Goal: Information Seeking & Learning: Learn about a topic

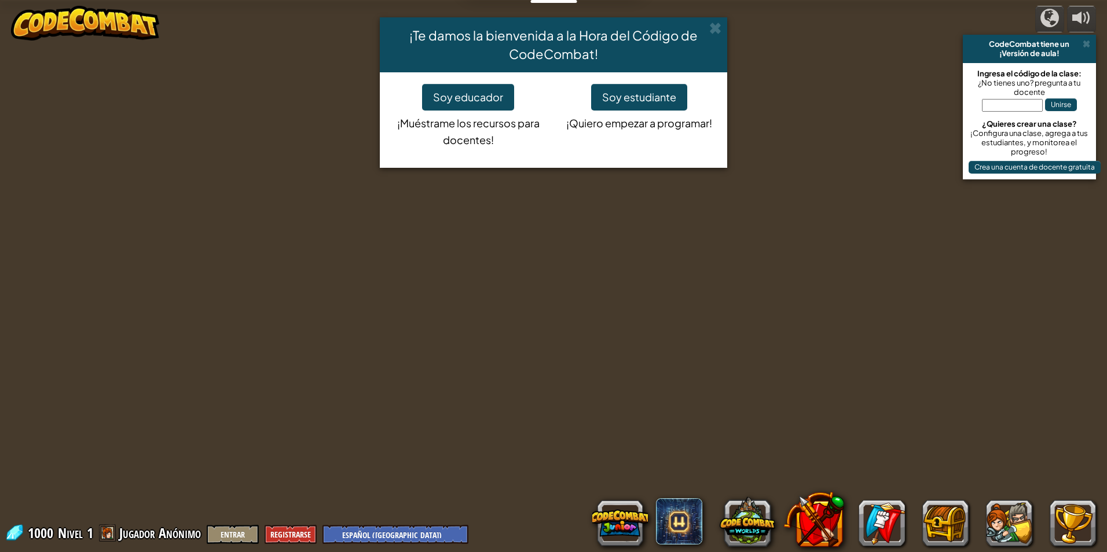
select select "es-419"
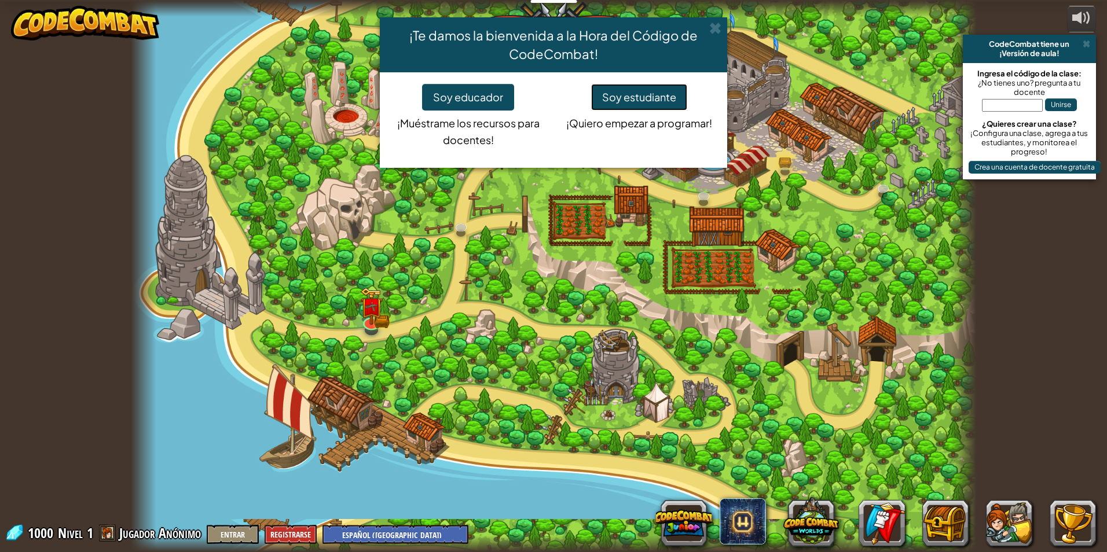
click at [642, 96] on button "Soy estudiante" at bounding box center [639, 97] width 96 height 27
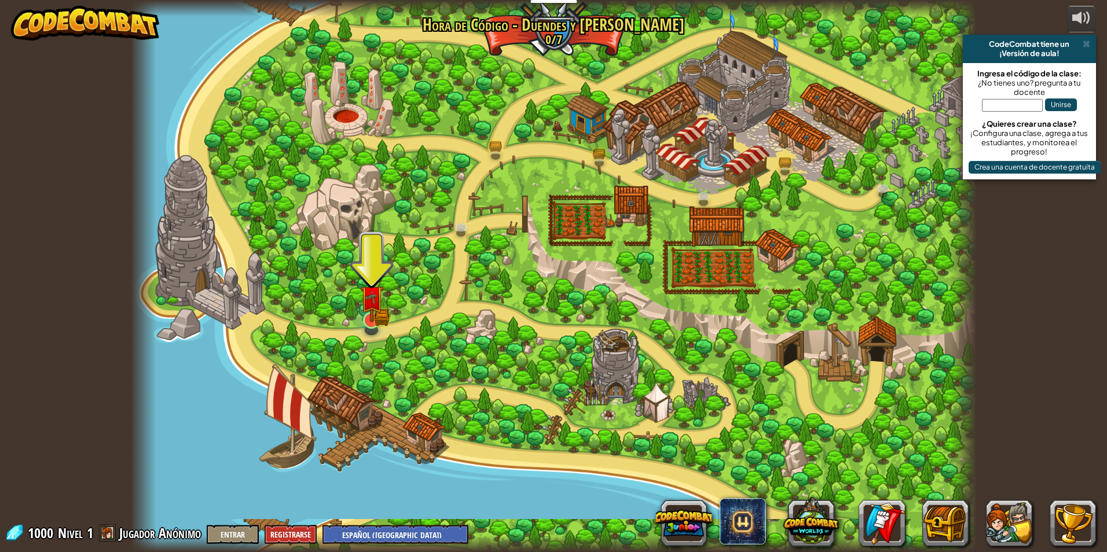
click at [366, 317] on img at bounding box center [371, 297] width 23 height 50
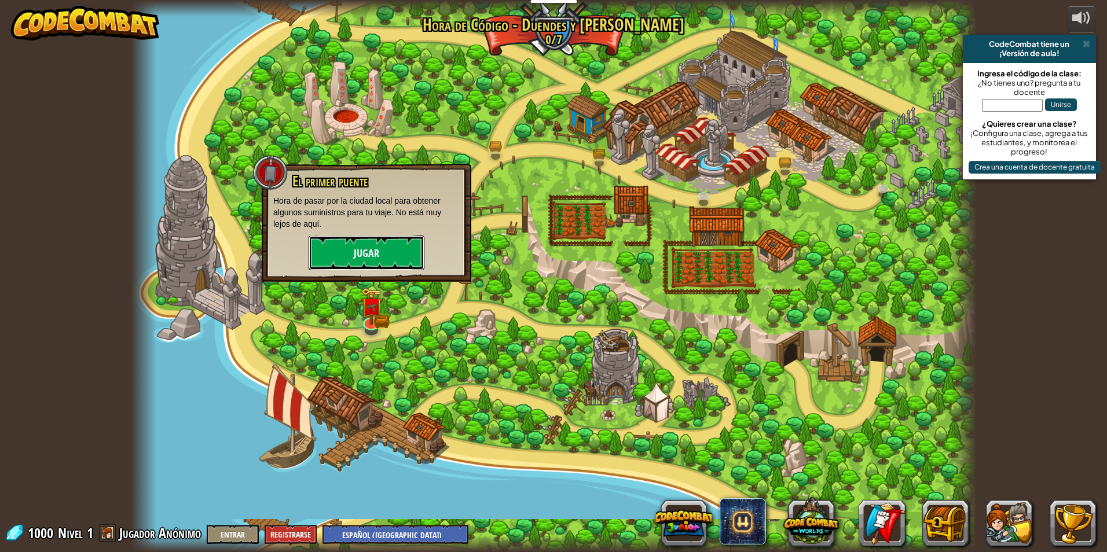
click at [333, 252] on button "Jugar" at bounding box center [366, 253] width 116 height 35
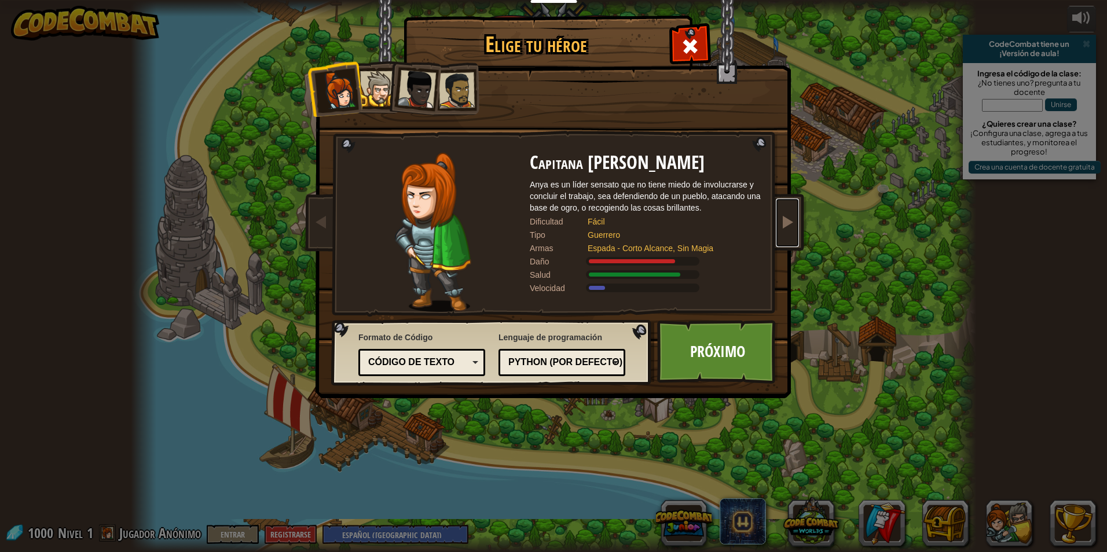
click at [792, 201] on link at bounding box center [787, 223] width 23 height 49
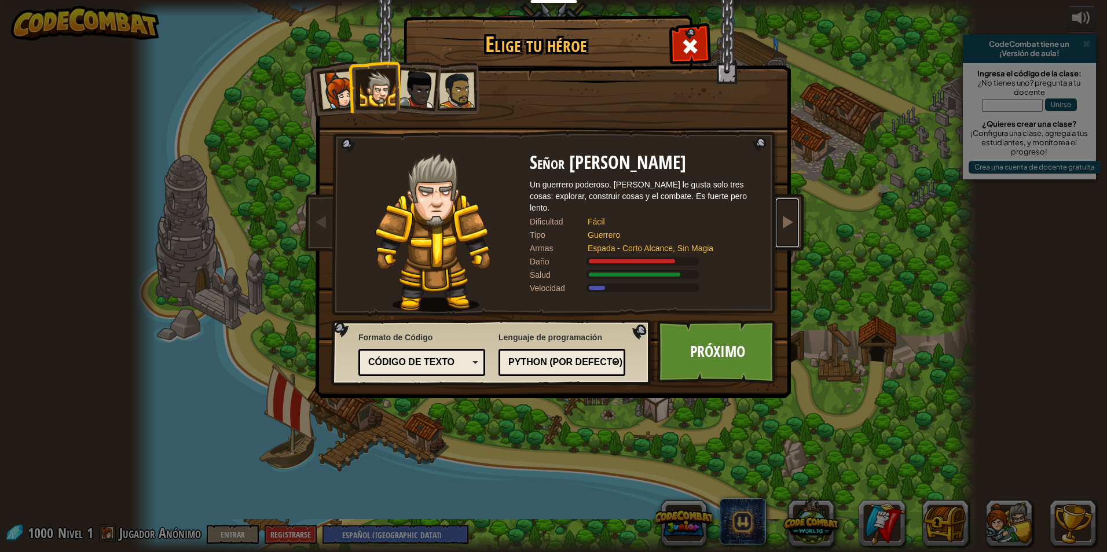
click at [794, 211] on link at bounding box center [787, 223] width 23 height 49
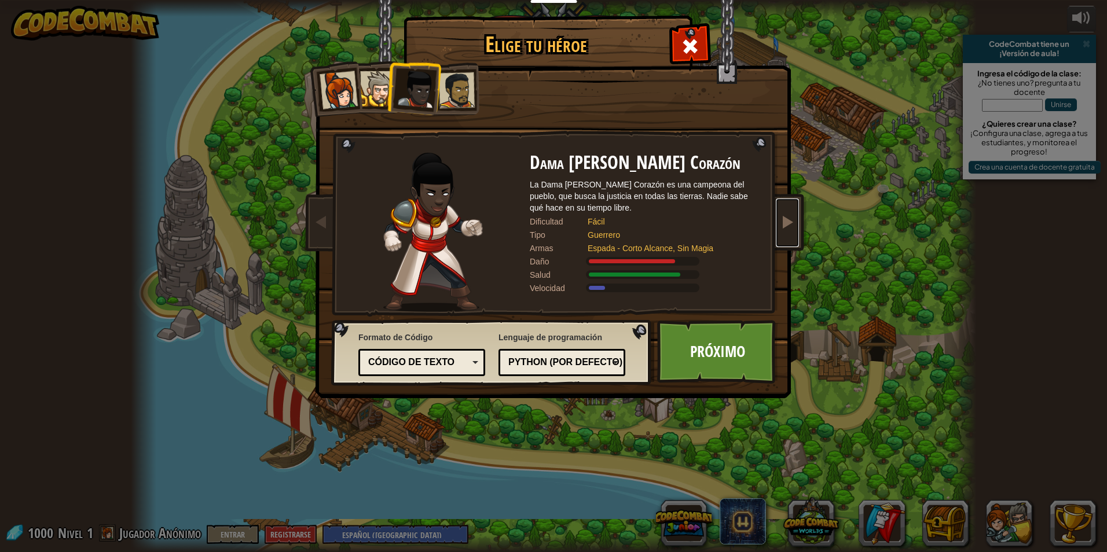
click at [794, 211] on link at bounding box center [787, 223] width 23 height 49
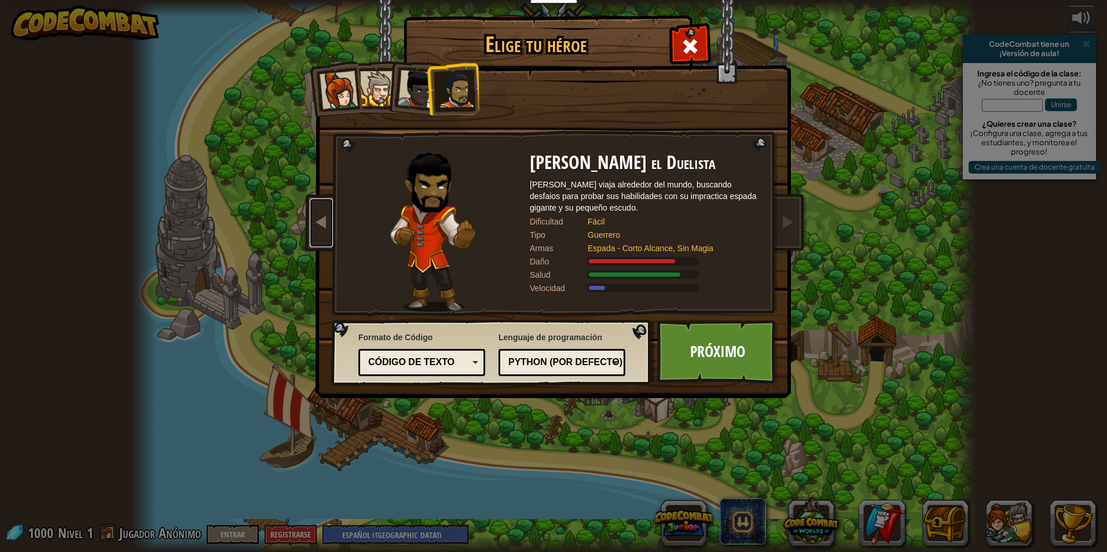
click at [324, 215] on span at bounding box center [321, 222] width 14 height 14
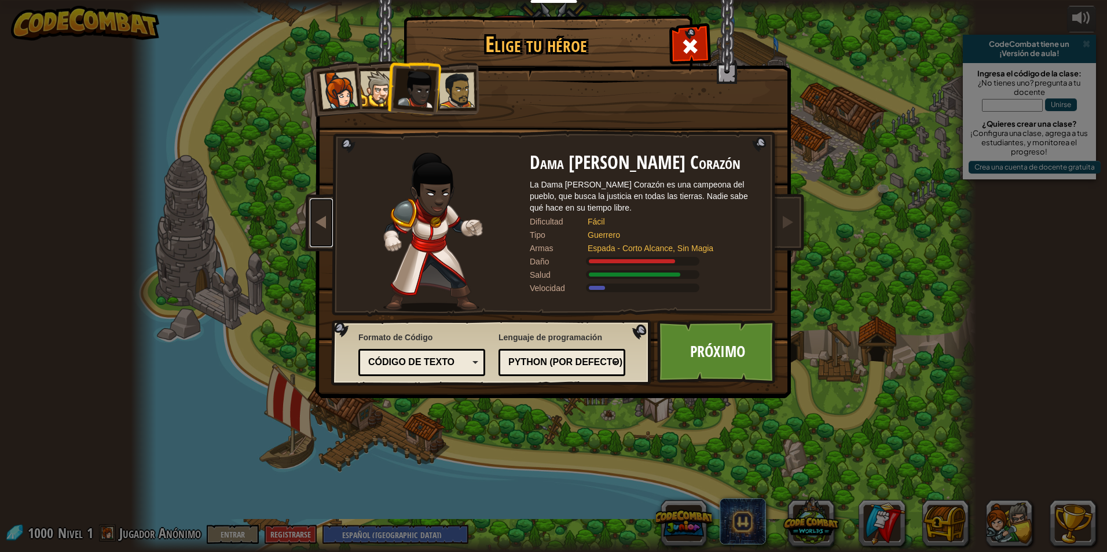
click at [319, 224] on span at bounding box center [321, 222] width 14 height 14
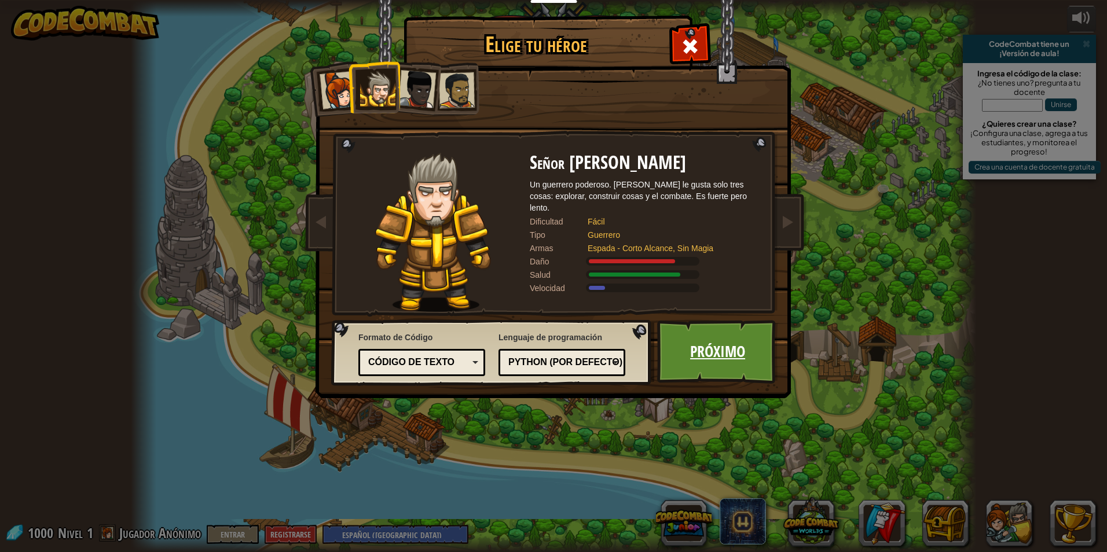
click at [726, 362] on link "Próximo" at bounding box center [717, 352] width 121 height 64
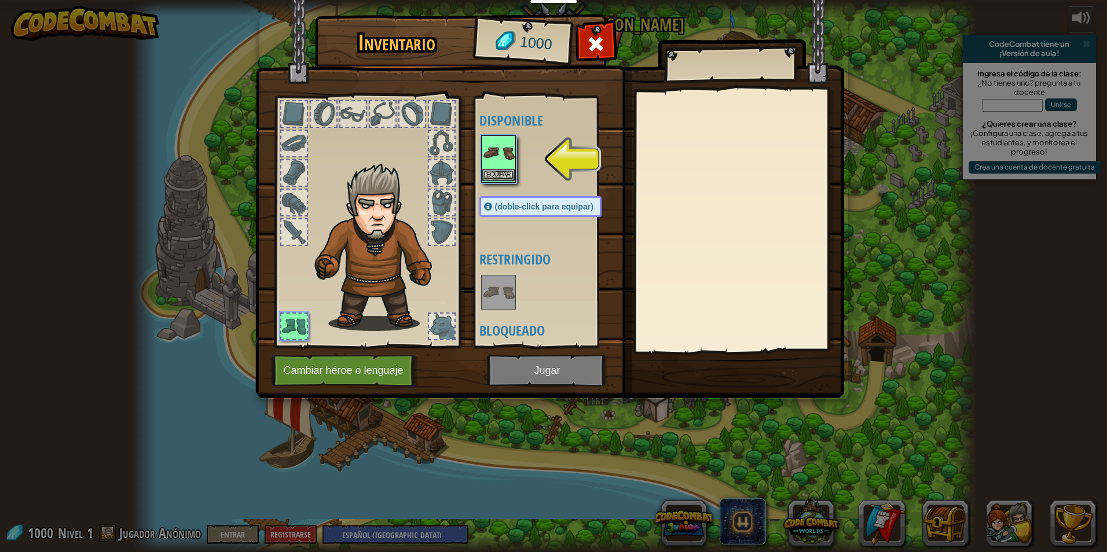
click at [488, 152] on img at bounding box center [498, 153] width 32 height 32
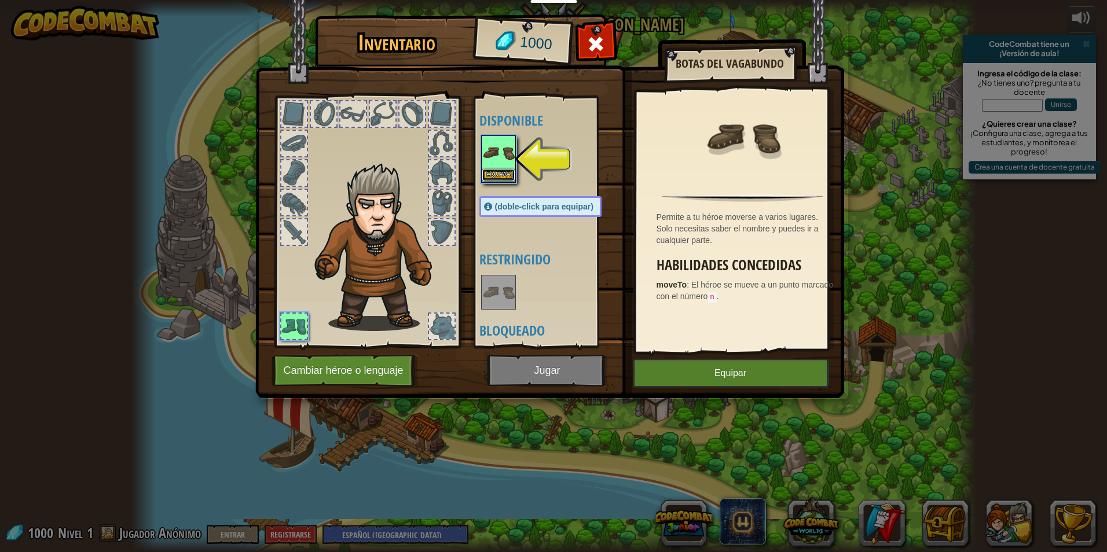
click at [508, 171] on button "Equipar" at bounding box center [498, 175] width 32 height 12
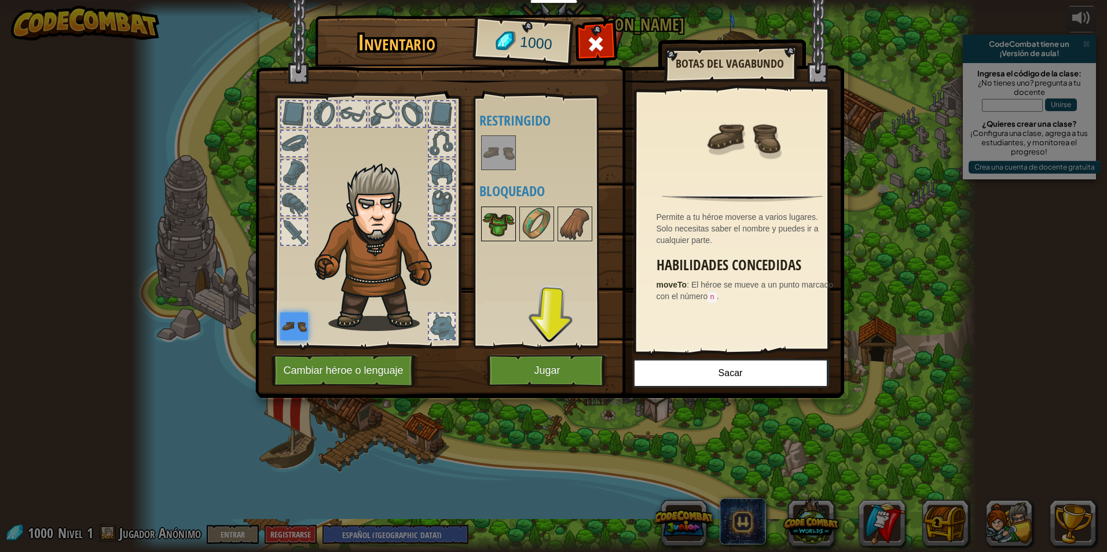
click at [500, 221] on img at bounding box center [498, 224] width 32 height 32
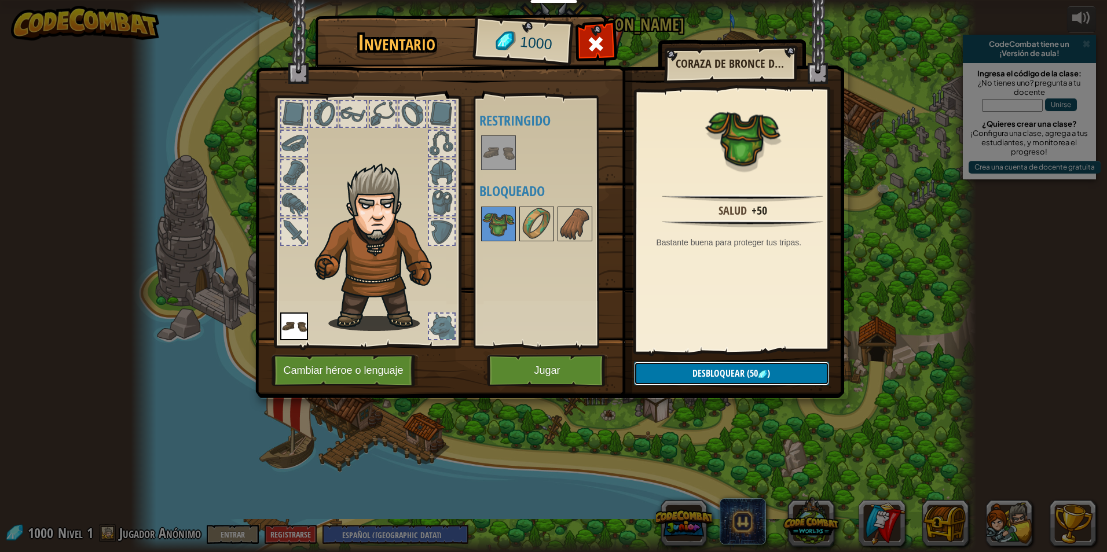
click at [722, 372] on span "Desbloquear" at bounding box center [718, 373] width 52 height 13
click at [695, 366] on button "Confirmar" at bounding box center [731, 374] width 195 height 24
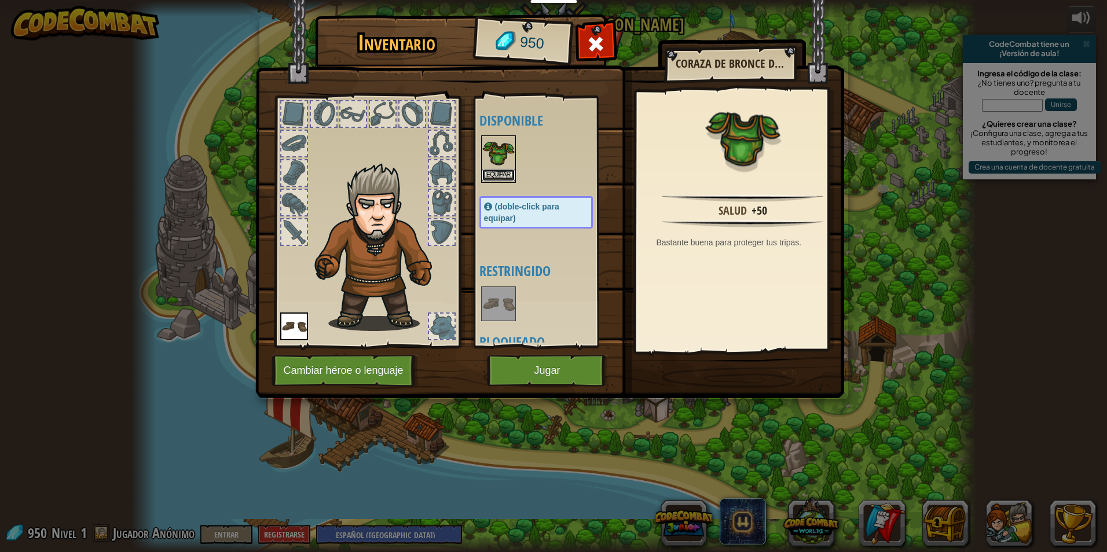
click at [509, 173] on button "Equipar" at bounding box center [498, 175] width 32 height 12
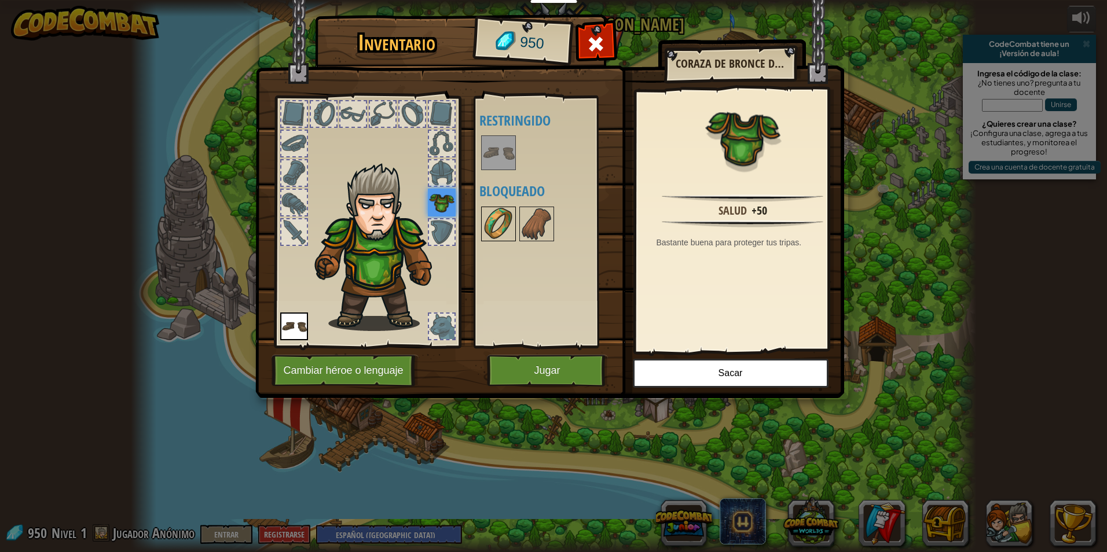
click at [493, 222] on img at bounding box center [498, 224] width 32 height 32
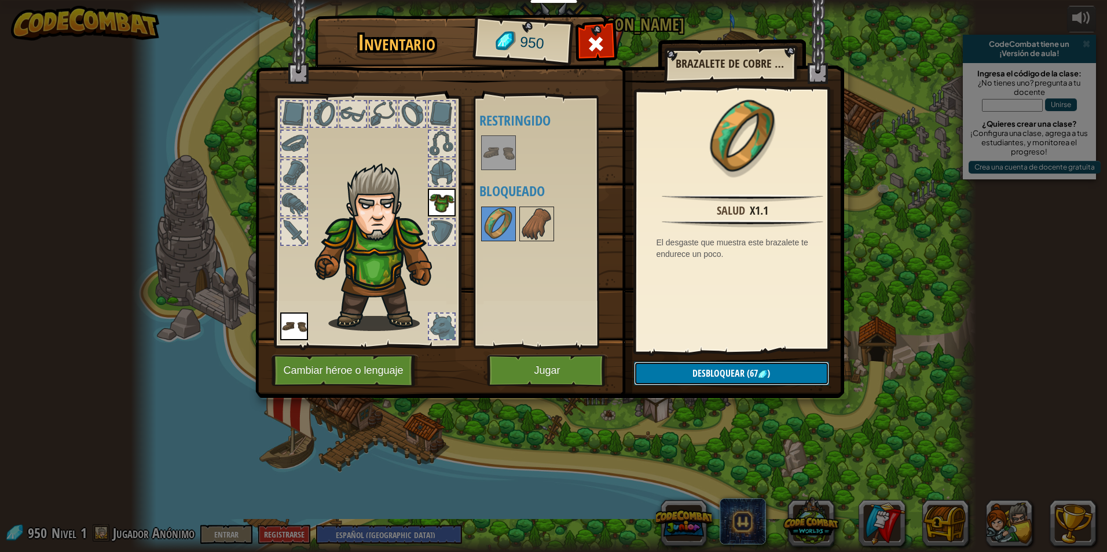
click at [659, 365] on button "Desbloquear (67 )" at bounding box center [731, 374] width 195 height 24
click at [658, 366] on button "Confirmar" at bounding box center [731, 374] width 195 height 24
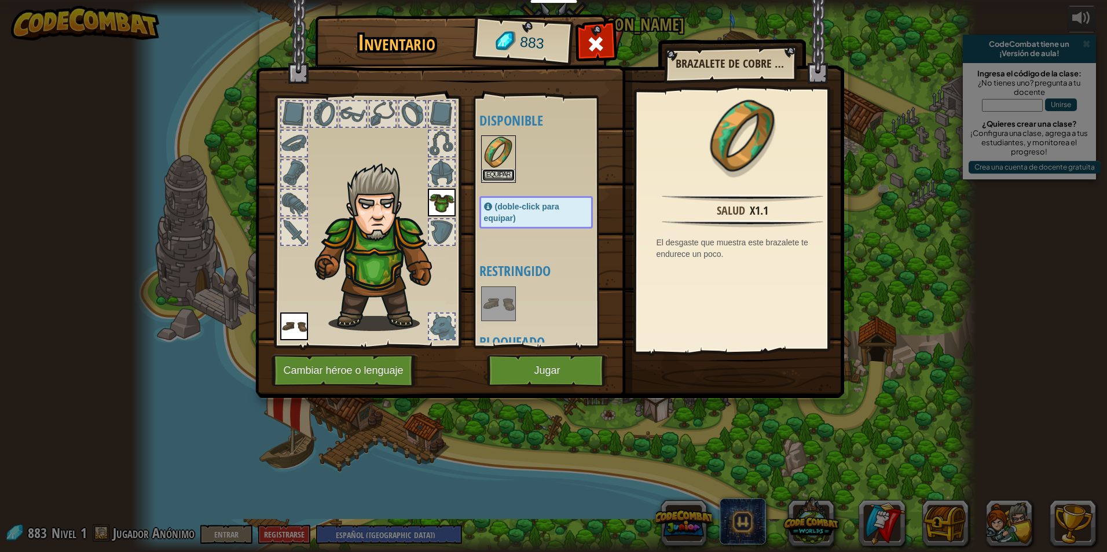
click at [510, 169] on button "Equipar" at bounding box center [498, 175] width 32 height 12
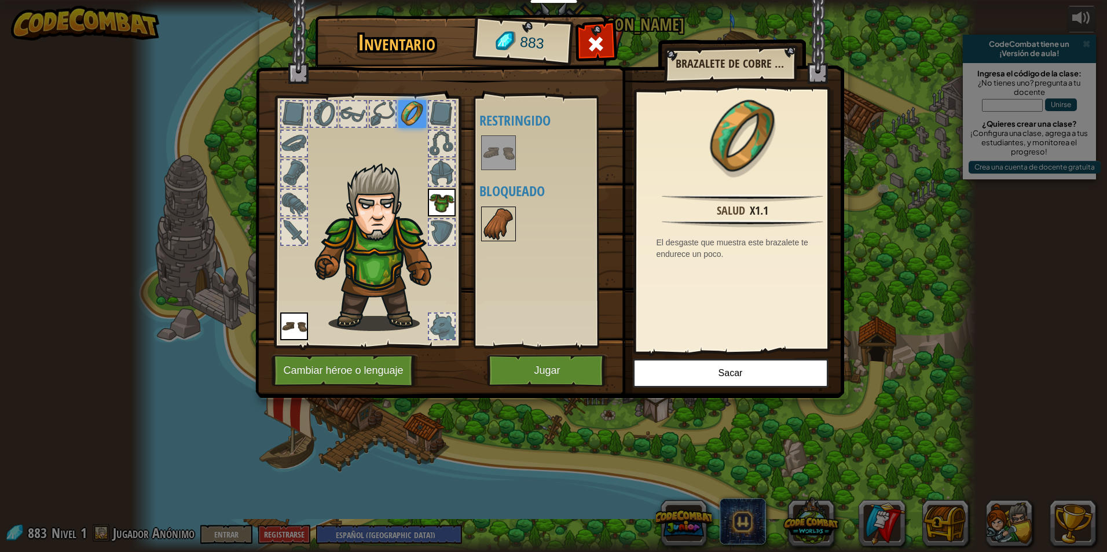
click at [508, 211] on img at bounding box center [498, 224] width 32 height 32
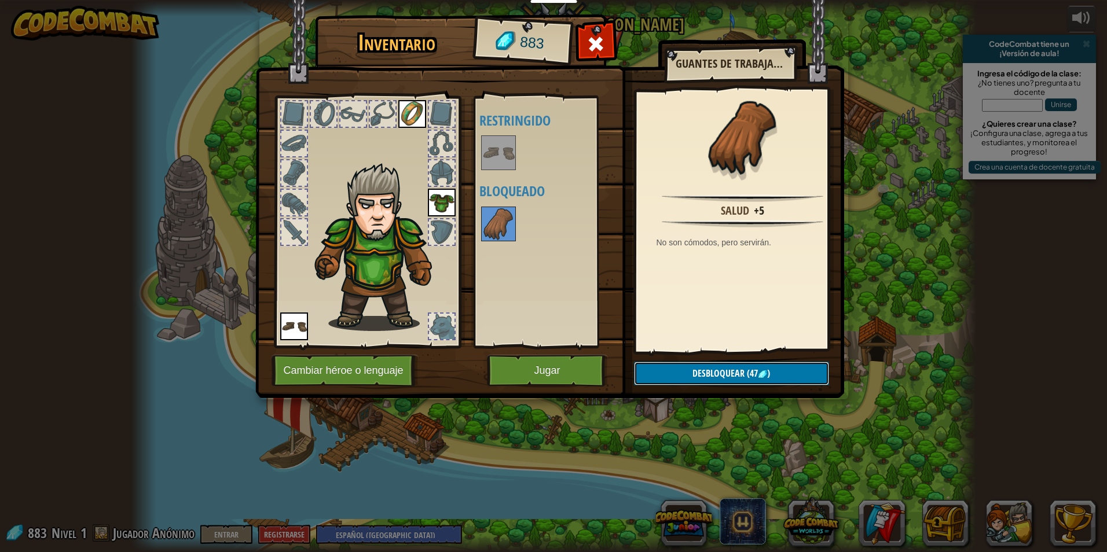
click at [681, 372] on button "Desbloquear (47 )" at bounding box center [731, 374] width 195 height 24
click at [681, 372] on button "Confirmar" at bounding box center [731, 374] width 195 height 24
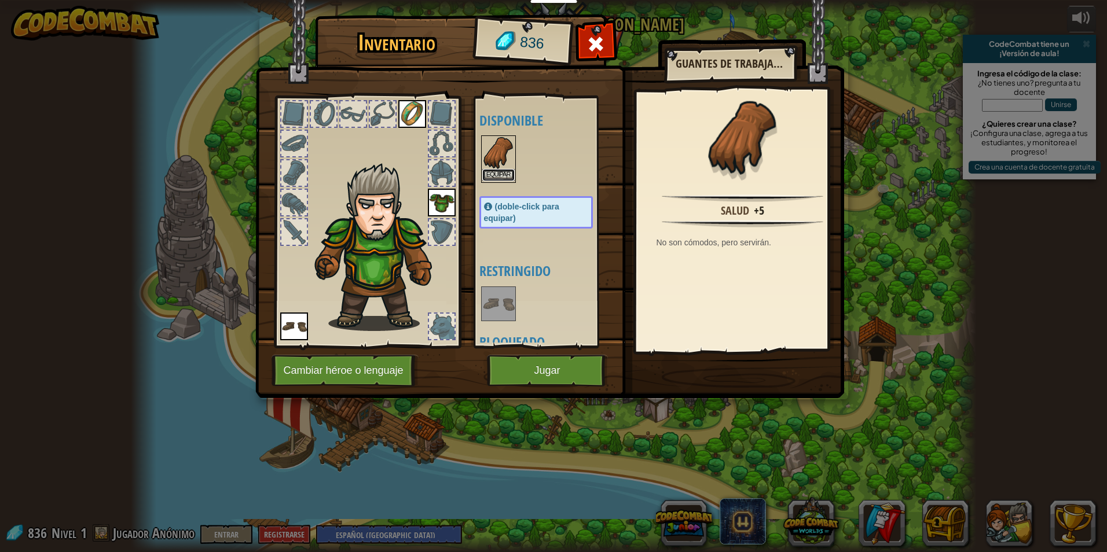
click at [495, 169] on button "Equipar" at bounding box center [498, 175] width 32 height 12
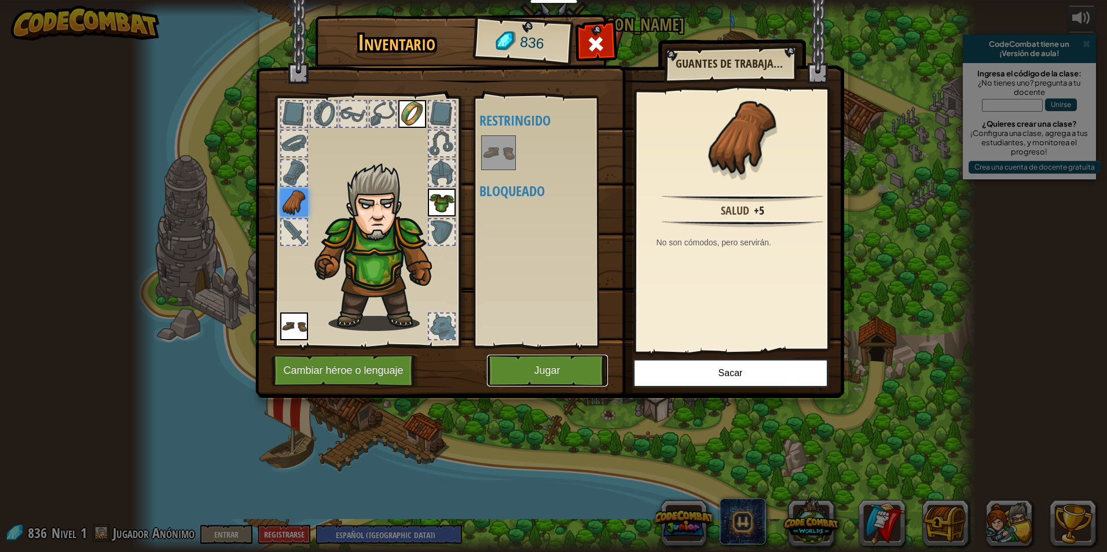
click at [521, 374] on button "Jugar" at bounding box center [547, 371] width 121 height 32
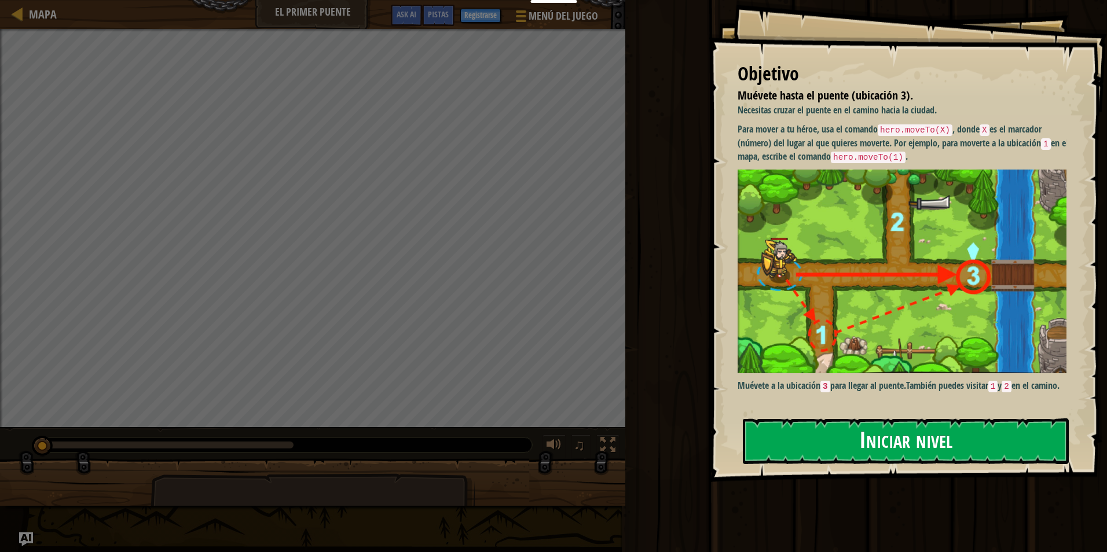
click at [981, 436] on button "Iniciar nivel" at bounding box center [906, 441] width 326 height 46
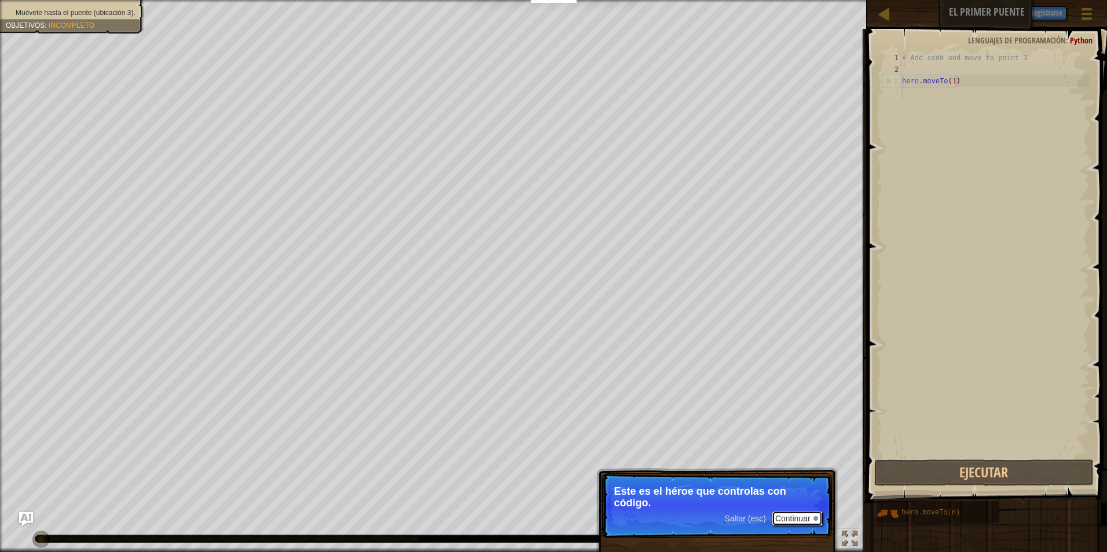
click at [781, 518] on button "Continuar" at bounding box center [796, 518] width 51 height 15
click at [689, 506] on p "Llega al puente yendo al punto 3 en el mapa." at bounding box center [716, 498] width 205 height 24
click at [777, 514] on button "Continuar" at bounding box center [796, 519] width 51 height 15
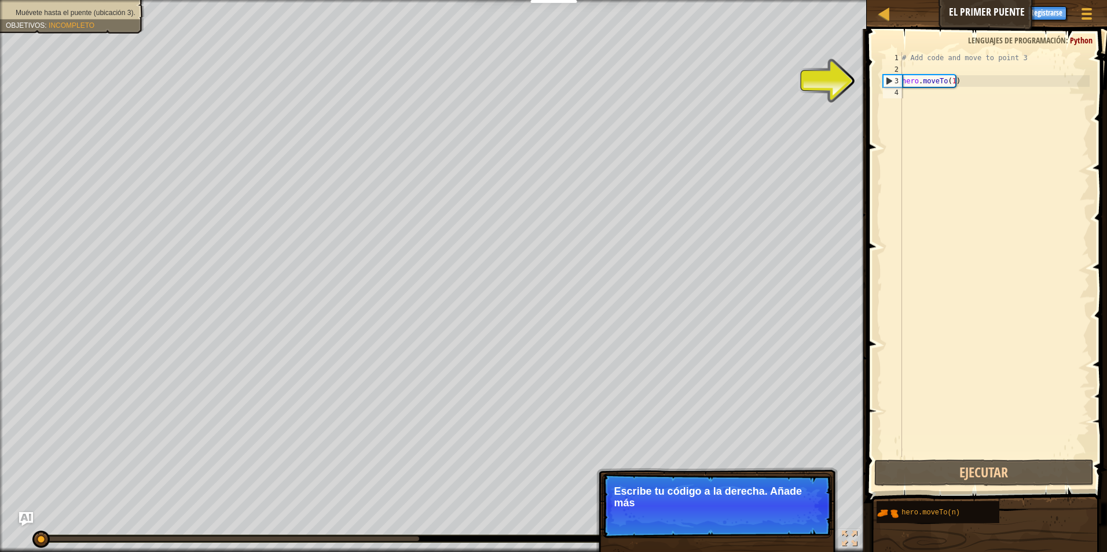
click at [674, 475] on p "Saltar (esc) Continuar Escribe tu código a la derecha. Añade más" at bounding box center [717, 505] width 230 height 65
click at [671, 479] on p "Saltar (esc) Continuar Escribe tu código a la derecha. Añade más código para ll" at bounding box center [717, 505] width 230 height 65
drag, startPoint x: 631, startPoint y: 501, endPoint x: 624, endPoint y: 497, distance: 7.5
click at [631, 502] on p "Escribe tu código a la derecha. Añade más código para llegar al punto" at bounding box center [716, 497] width 205 height 23
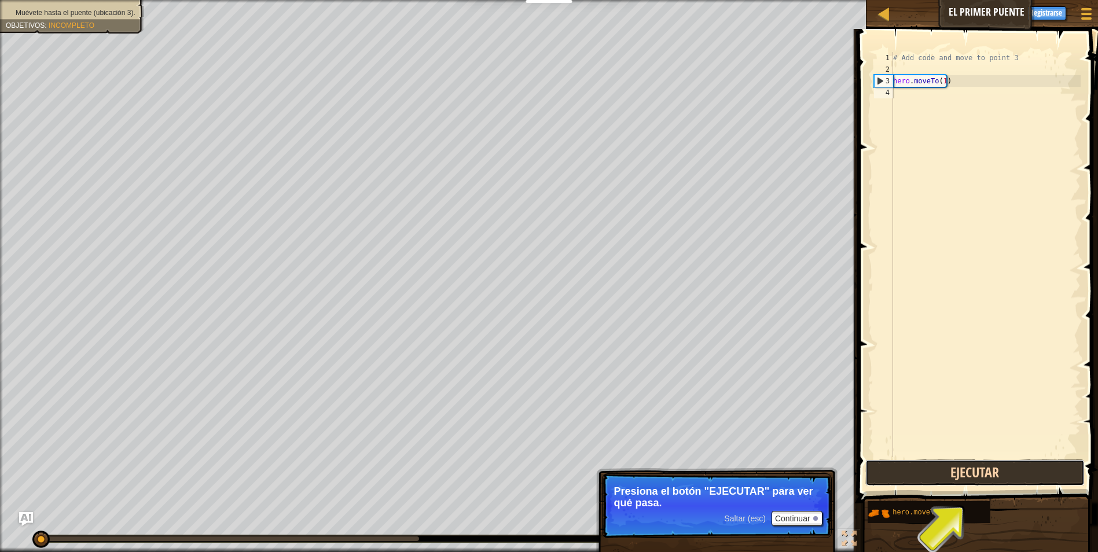
click at [975, 476] on button "Ejecutar" at bounding box center [975, 473] width 220 height 27
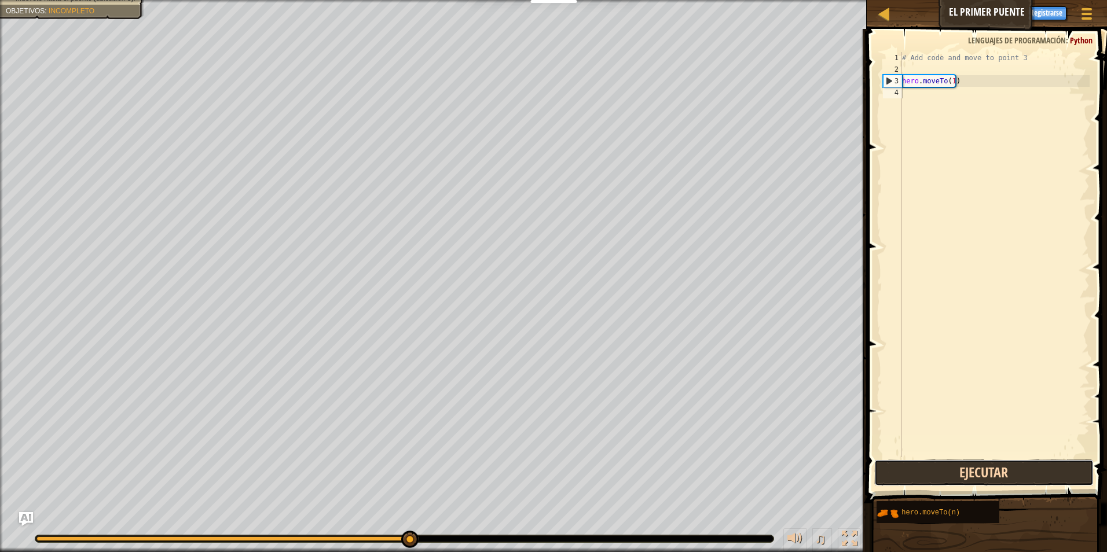
click at [943, 467] on button "Ejecutar" at bounding box center [984, 473] width 220 height 27
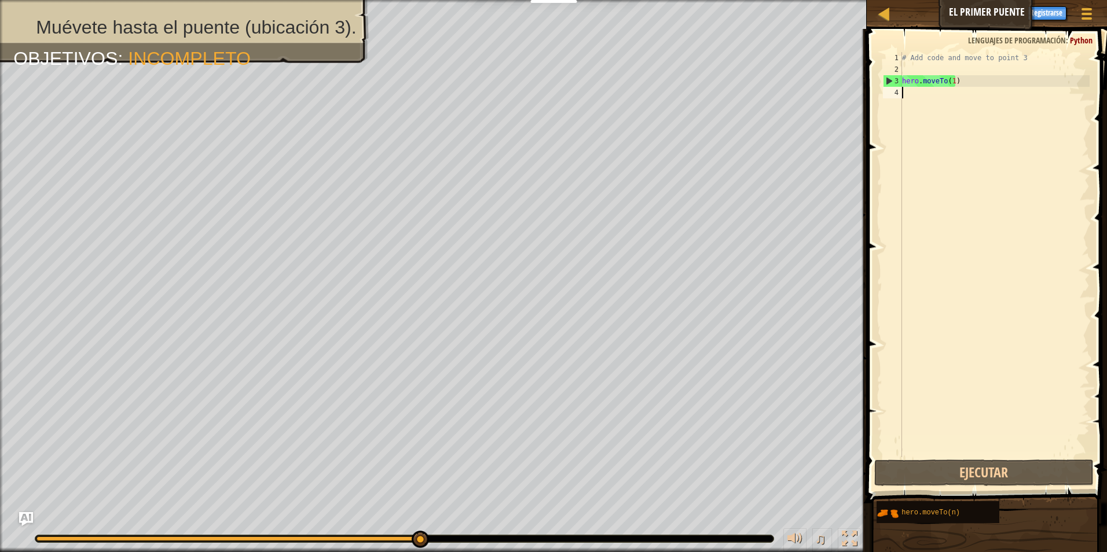
click at [954, 0] on html "Docentes Crear Cuenta Gratis Soluciones para Escuelas y [GEOGRAPHIC_DATA] previ…" at bounding box center [553, 6] width 1107 height 12
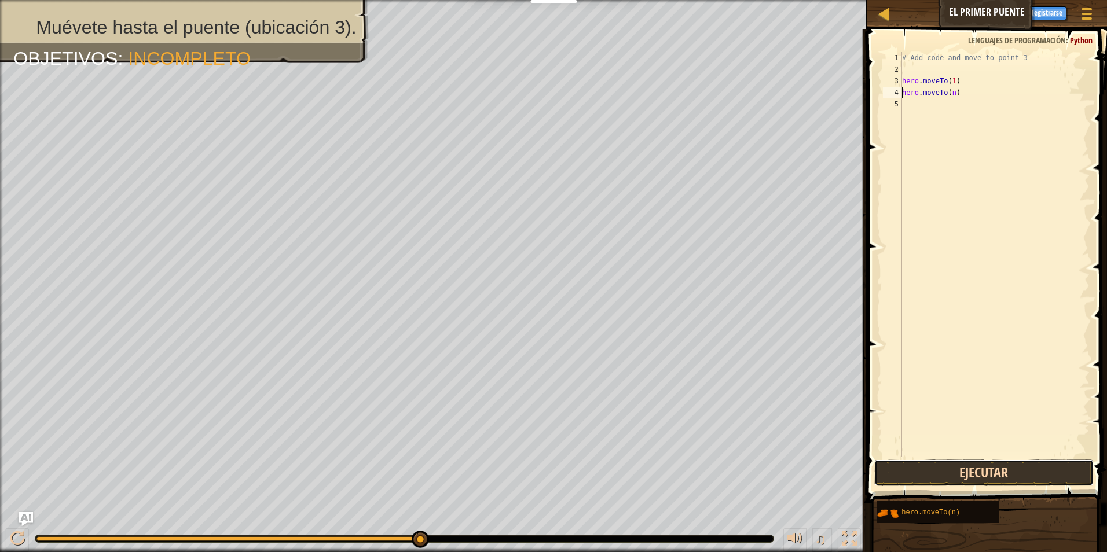
click at [1002, 466] on button "Ejecutar" at bounding box center [984, 473] width 220 height 27
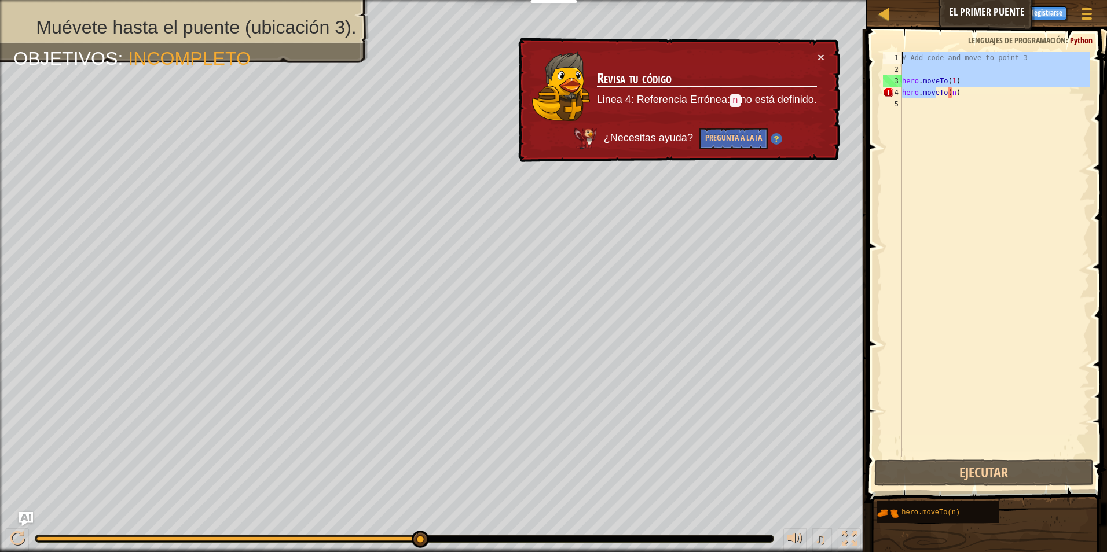
drag, startPoint x: 936, startPoint y: 97, endPoint x: 775, endPoint y: 67, distance: 164.4
click at [774, 66] on div "Mapa El primer puente Menú del Juego Listo Registrarse Pistas Ask AI 1 הההההההה…" at bounding box center [553, 276] width 1107 height 552
type textarea "hero.moveTo(1)"
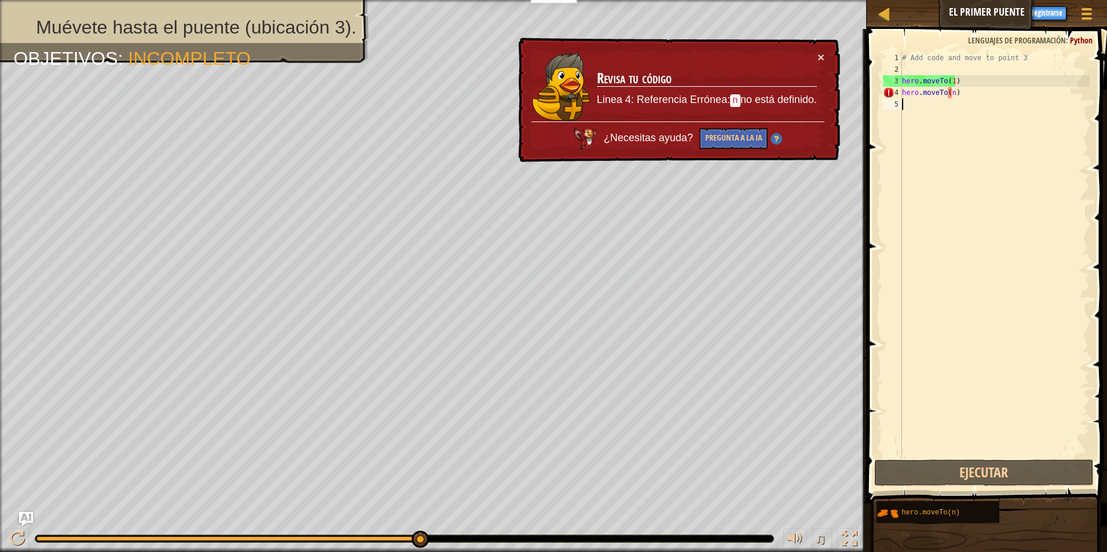
drag, startPoint x: 907, startPoint y: 99, endPoint x: 893, endPoint y: 106, distance: 16.0
click at [893, 106] on div "hero.moveTo(1) 1 2 3 4 5 # Add code and move to point 3 hero . moveTo ( 1 ) her…" at bounding box center [984, 254] width 209 height 405
drag, startPoint x: 902, startPoint y: 89, endPoint x: 936, endPoint y: 101, distance: 35.5
click at [935, 101] on div "# Add code and move to point 3 hero . moveTo ( 1 ) hero . moveTo ( n )" at bounding box center [994, 266] width 190 height 428
type textarea "hero.moveTo(n)"
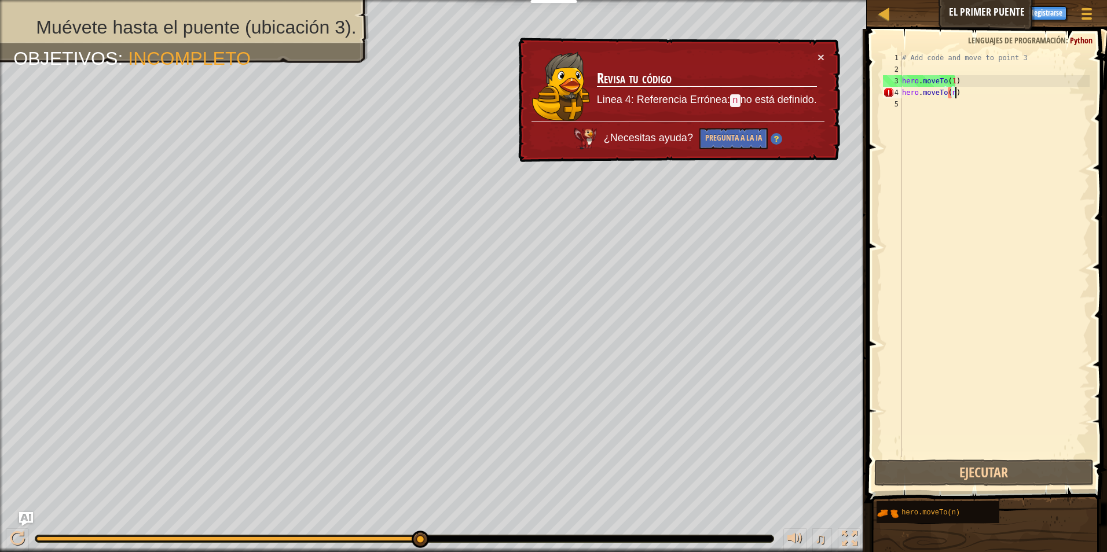
drag, startPoint x: 970, startPoint y: 92, endPoint x: 968, endPoint y: 98, distance: 6.2
click at [968, 98] on div "# Add code and move to point 3 hero . moveTo ( 1 ) hero . moveTo ( n )" at bounding box center [994, 266] width 190 height 428
drag, startPoint x: 968, startPoint y: 98, endPoint x: 949, endPoint y: 124, distance: 32.8
click at [949, 124] on div "# Add code and move to point 3 hero . moveTo ( 1 ) hero . moveTo ( n )" at bounding box center [994, 266] width 190 height 428
type textarea "hero.moveTo(n)"
